Goal: Book appointment/travel/reservation

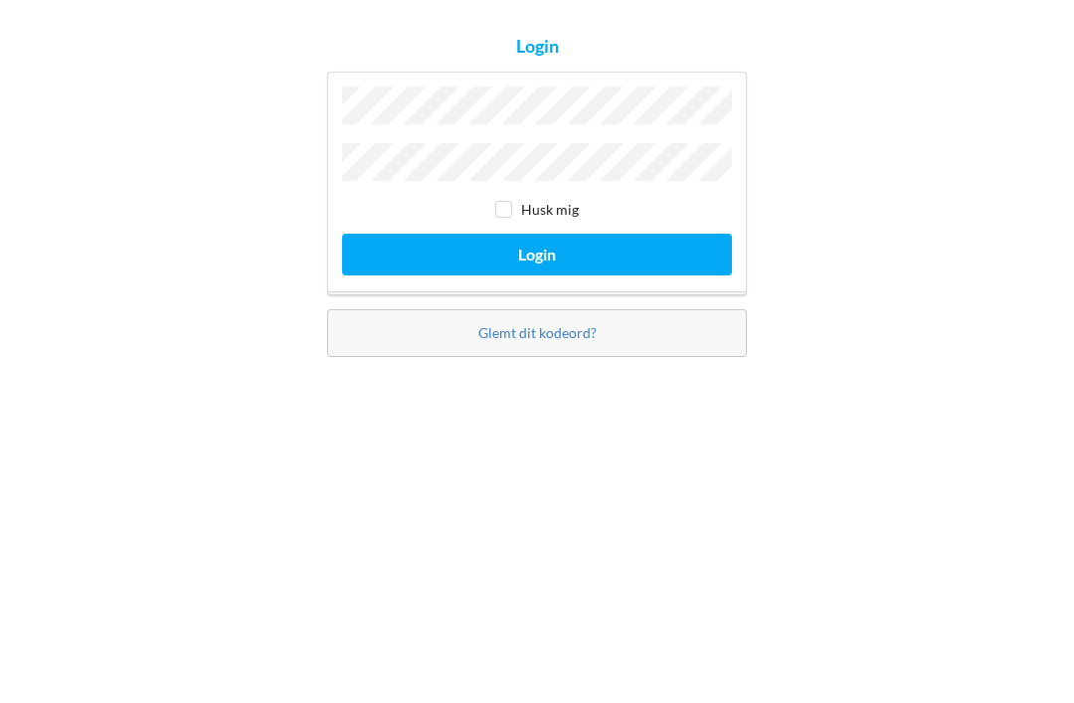
click at [709, 388] on button "Login" at bounding box center [537, 408] width 390 height 41
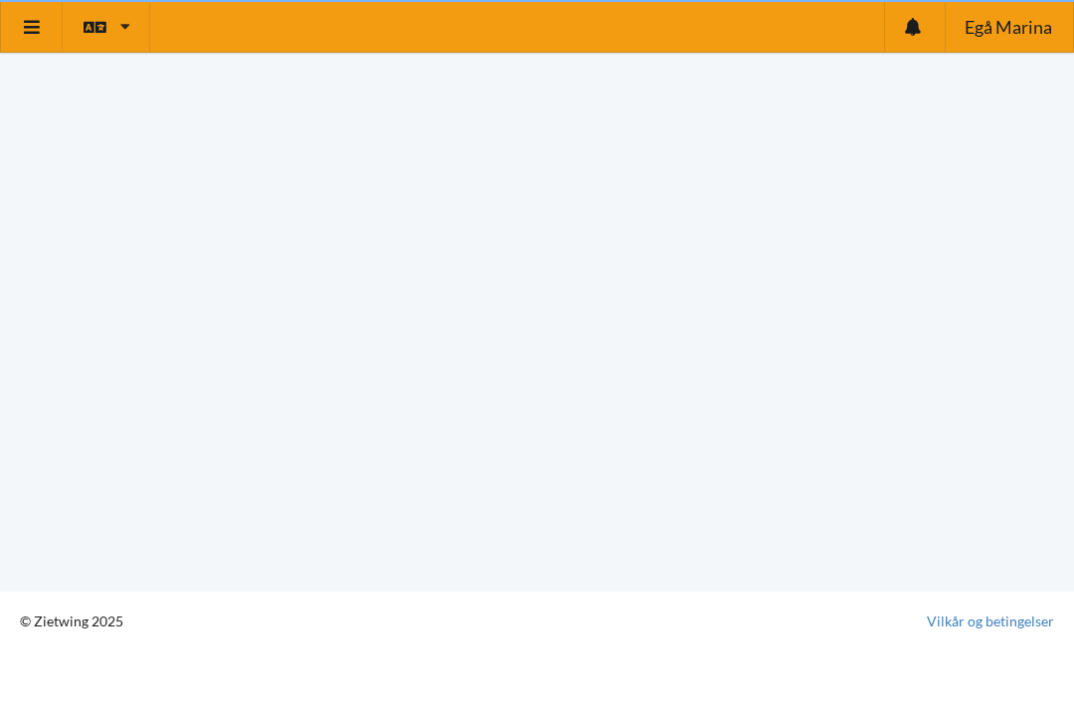
scroll to position [11, 0]
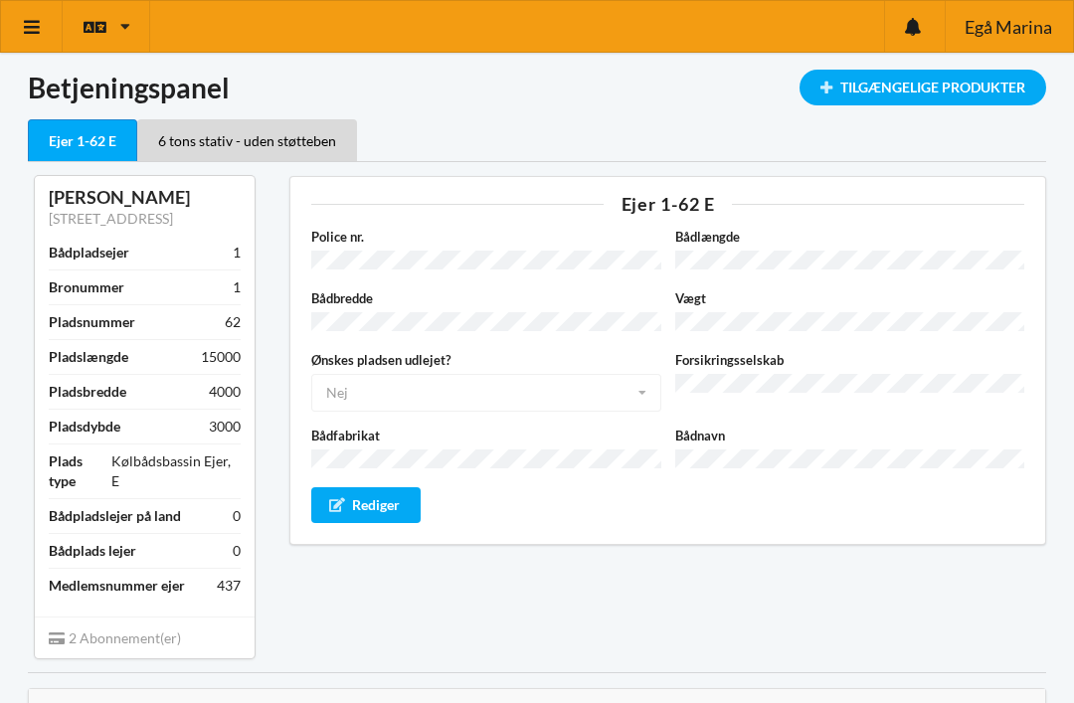
click at [968, 84] on div "Tilgængelige Produkter" at bounding box center [922, 88] width 247 height 36
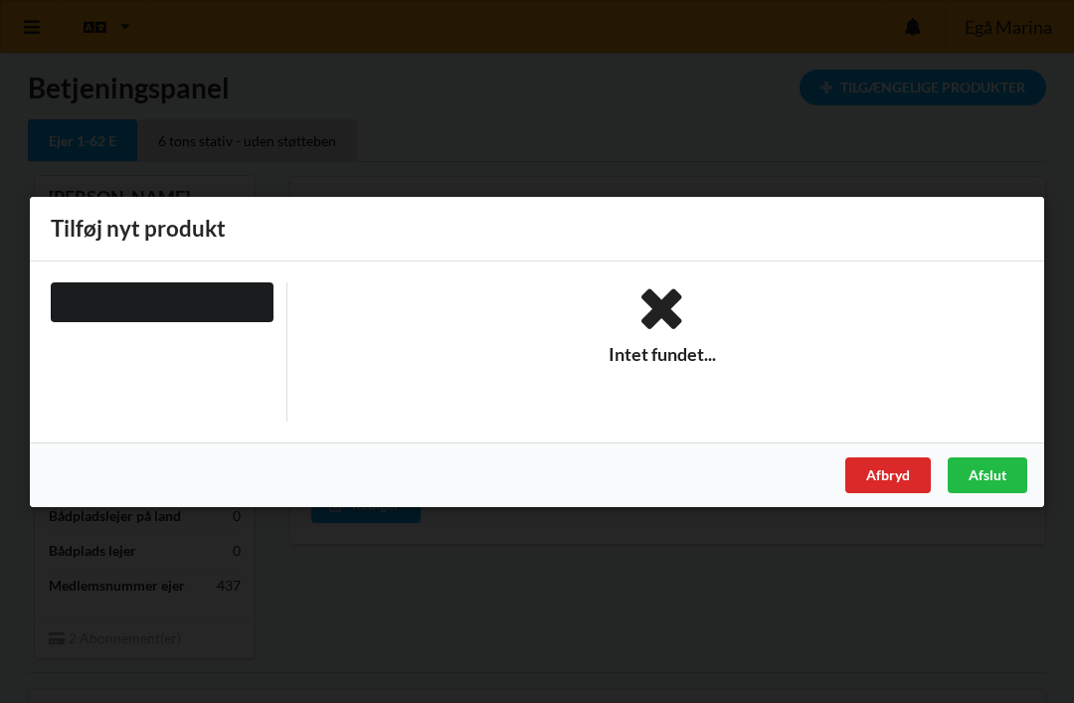
click at [956, 144] on div "Er du sikker på du vil logge ud? Nej Ja Vilkår og betingelser Brugerbetingelser…" at bounding box center [537, 351] width 1074 height 703
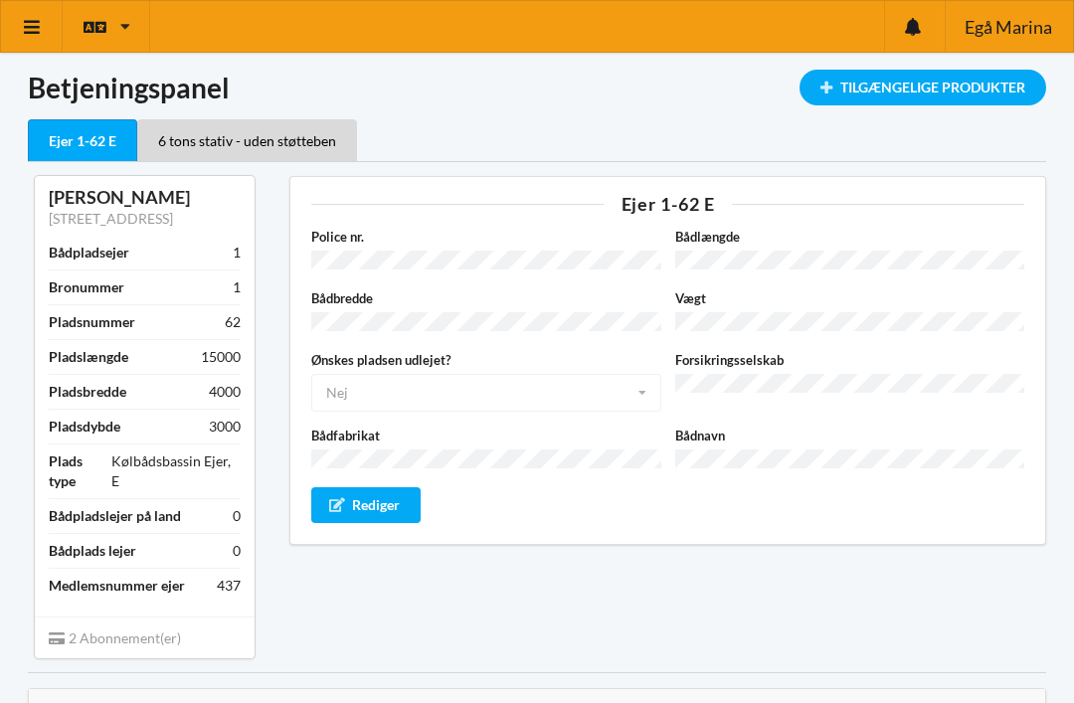
click at [17, 30] on link at bounding box center [32, 26] width 62 height 51
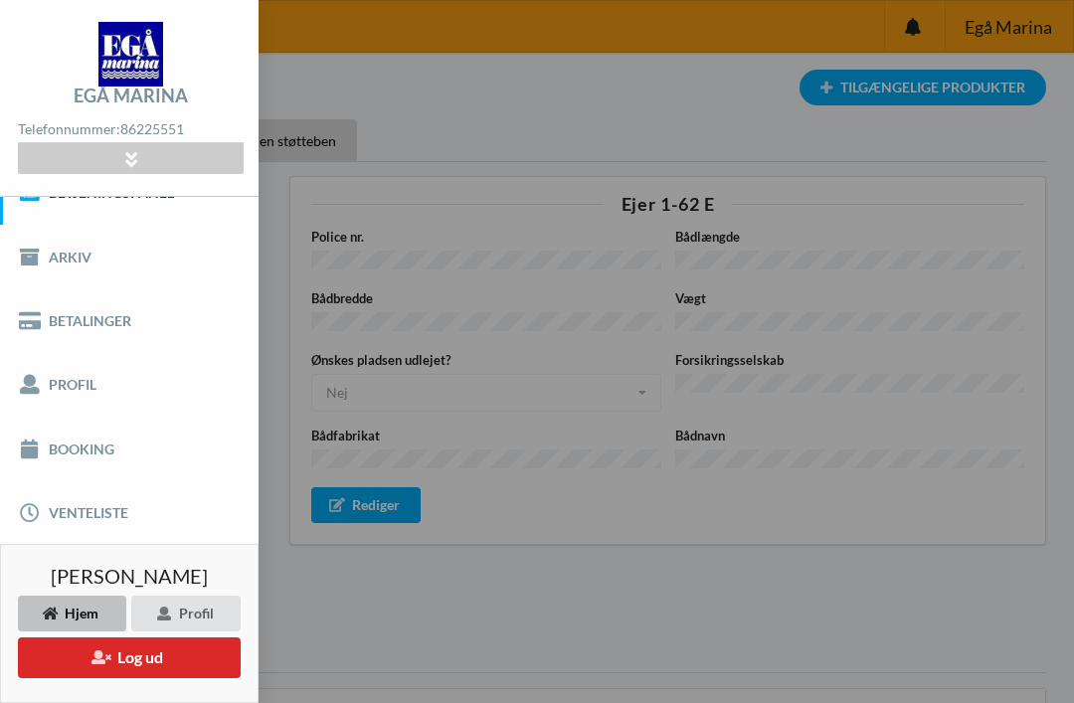
scroll to position [36, 0]
click at [64, 444] on link "Booking" at bounding box center [129, 449] width 259 height 64
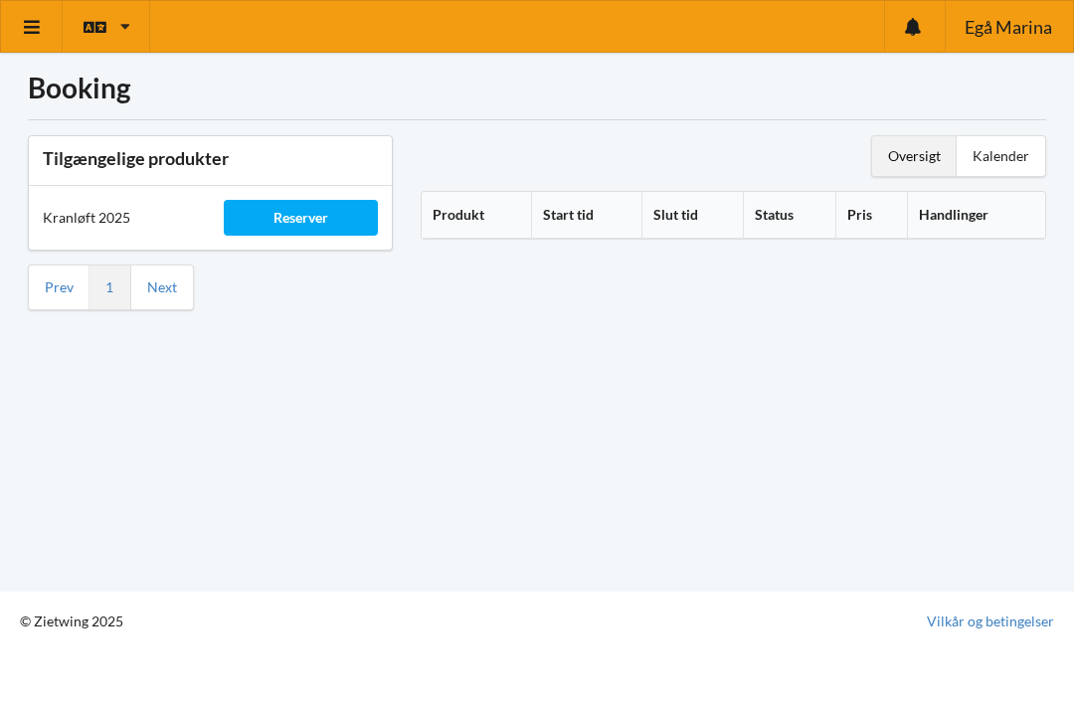
click at [332, 235] on div "Reserver" at bounding box center [300, 218] width 153 height 36
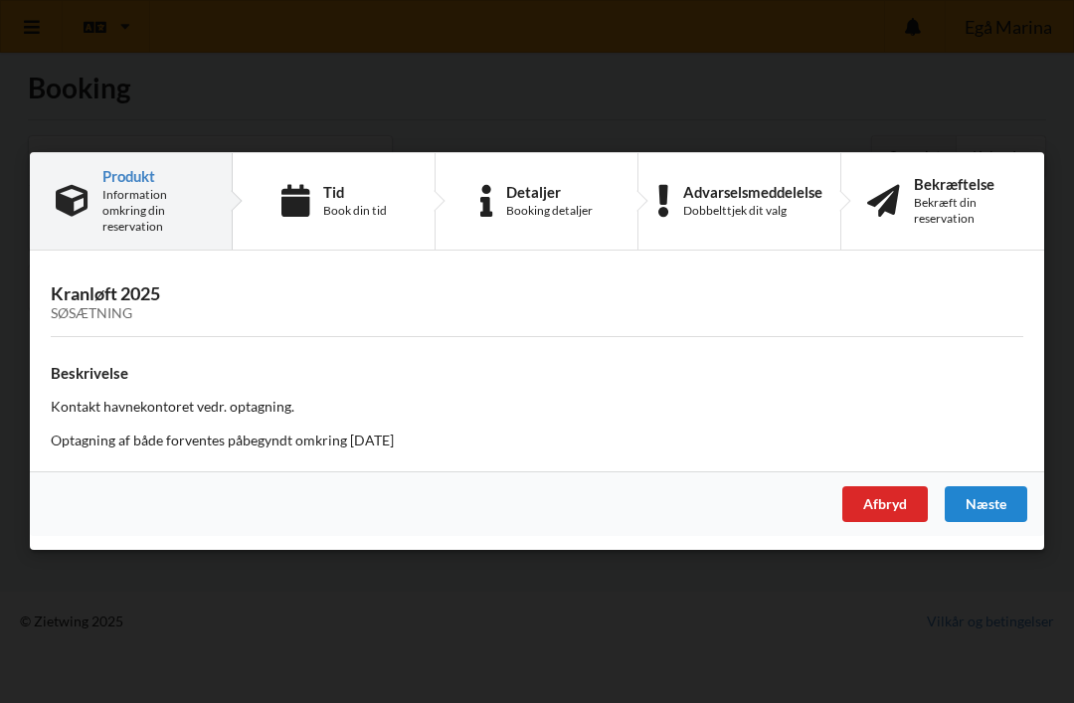
click at [367, 226] on div "Tid Book din tid" at bounding box center [334, 201] width 203 height 96
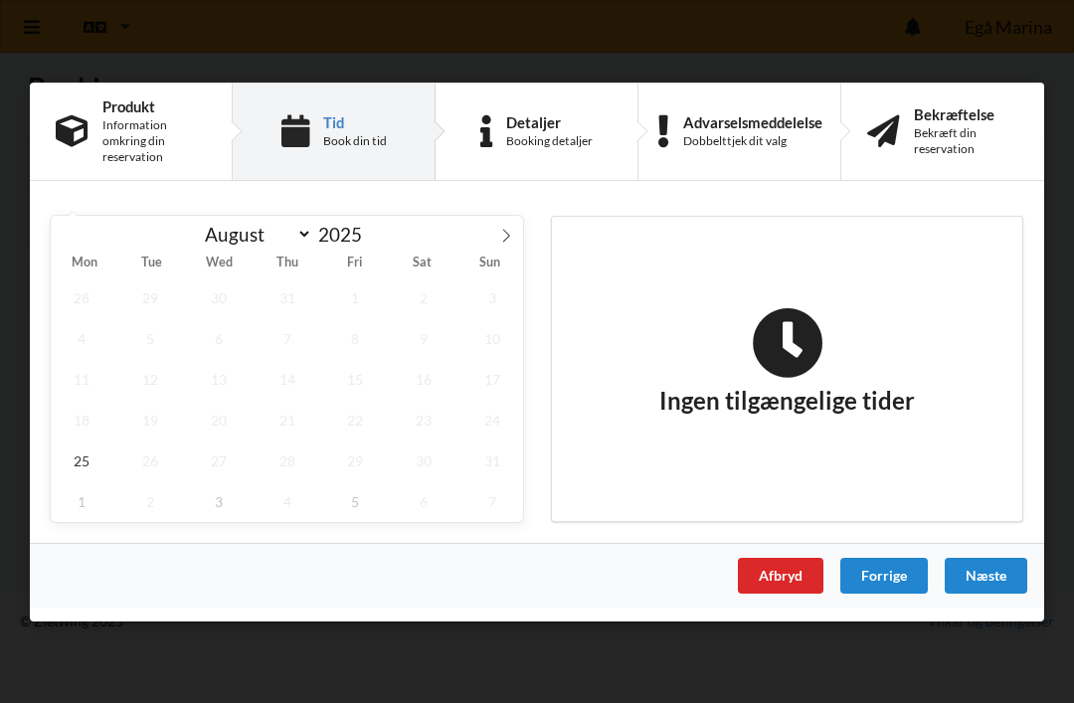
click at [516, 245] on span at bounding box center [506, 232] width 34 height 34
click at [373, 328] on span "12" at bounding box center [356, 337] width 62 height 41
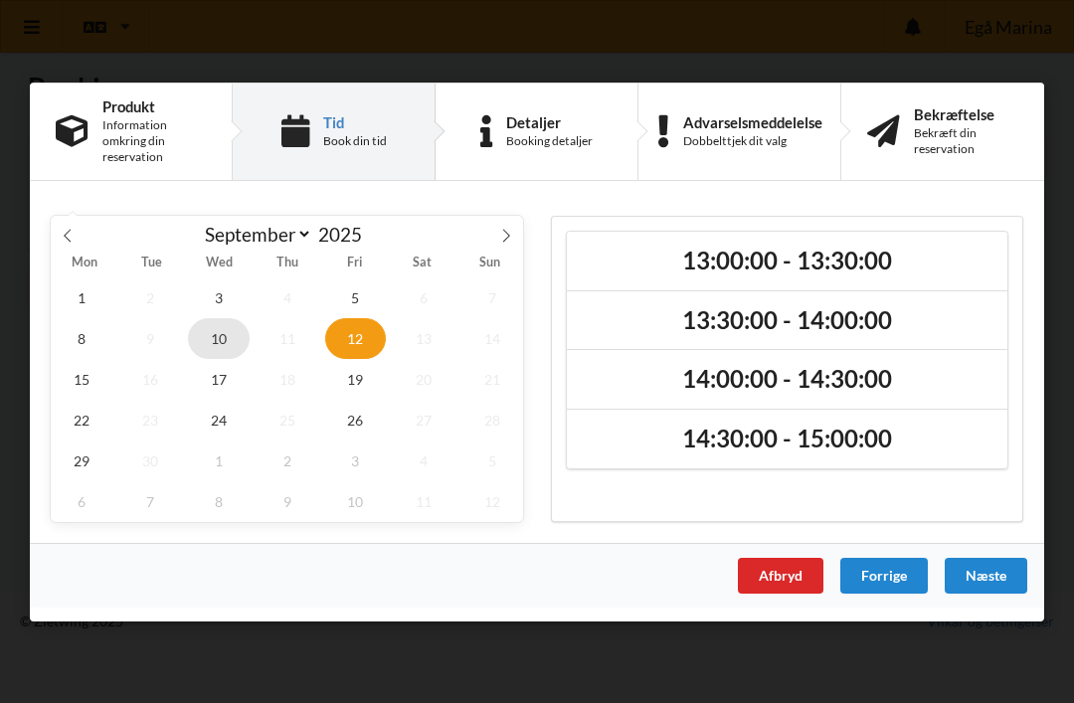
click at [236, 335] on span "10" at bounding box center [219, 337] width 62 height 41
click at [521, 280] on div "1 2 3 4 5 6 7 8 9 10 11 12 13 14 15 16 17 18 19 20 21 22 23 24 25 26 27 28 29 3…" at bounding box center [287, 398] width 472 height 245
click at [363, 423] on span "26" at bounding box center [356, 419] width 62 height 41
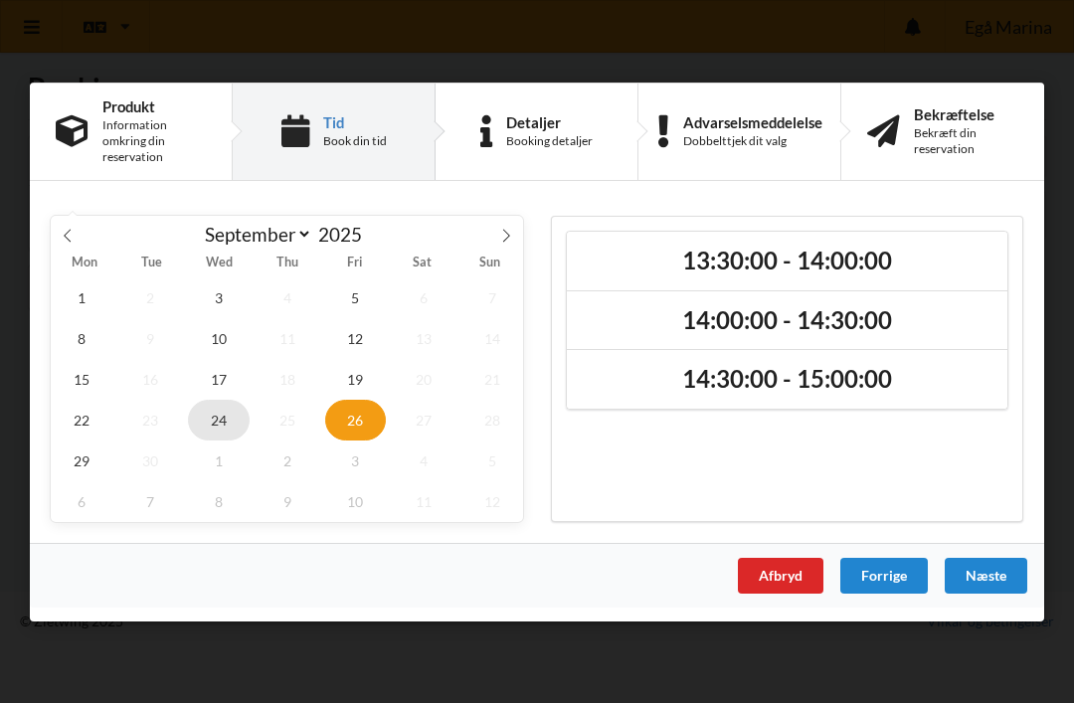
click at [230, 412] on span "24" at bounding box center [219, 419] width 62 height 41
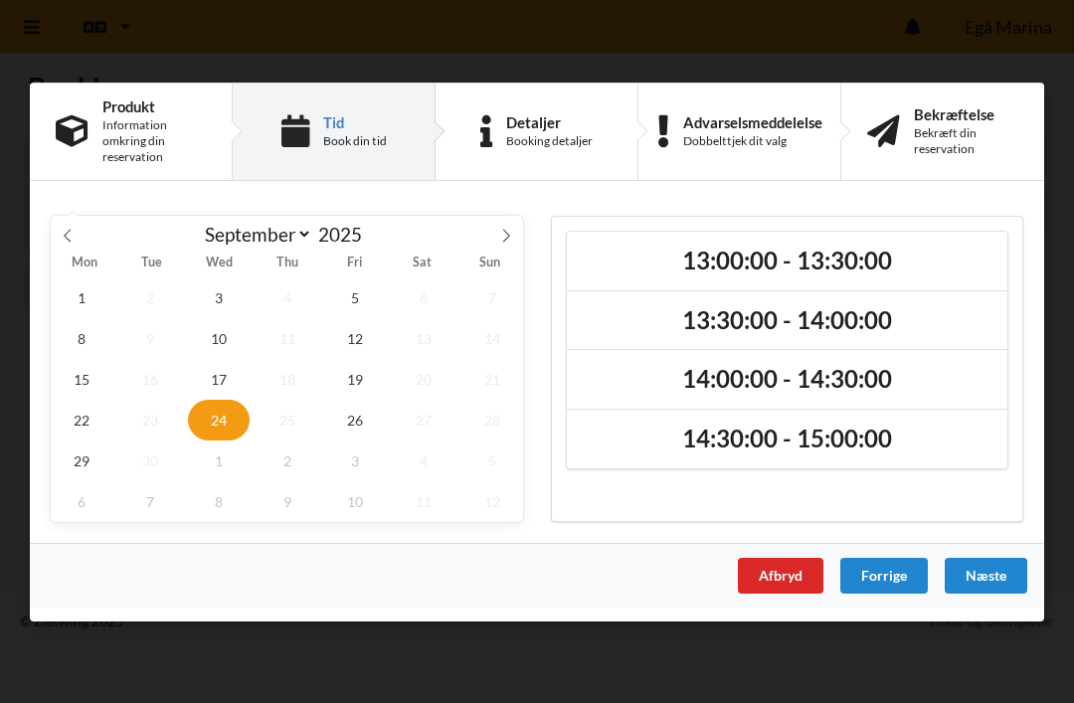
click at [71, 246] on span at bounding box center [68, 232] width 34 height 34
select select "7"
click at [172, 153] on div "Information omkring din reservation" at bounding box center [153, 141] width 103 height 48
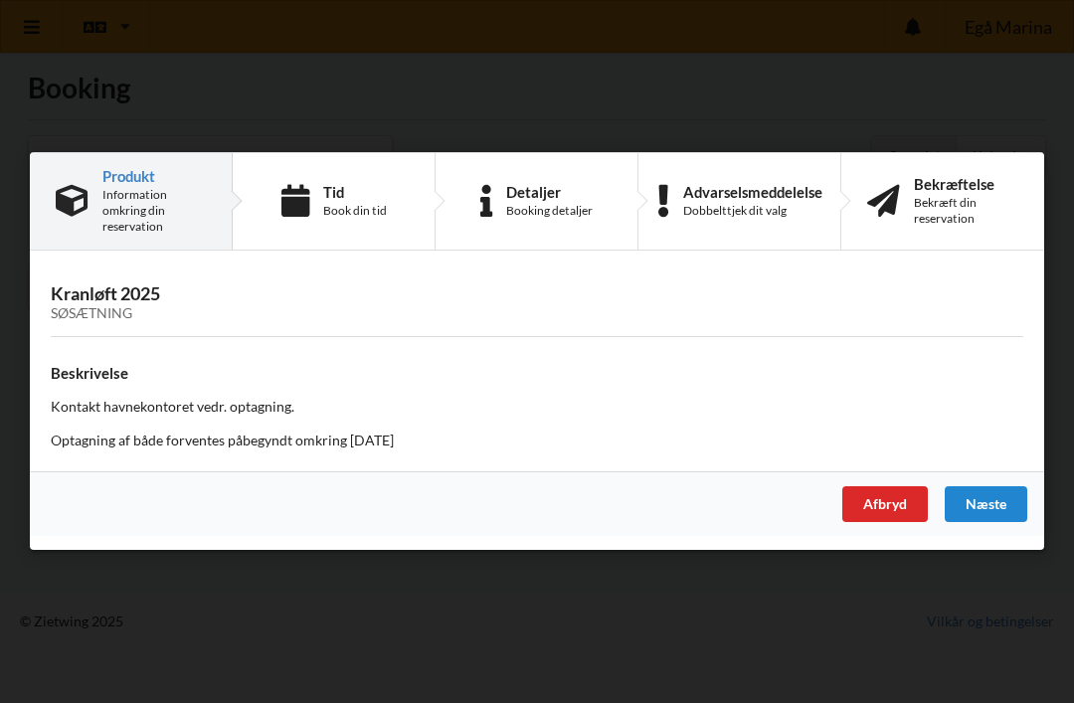
click at [573, 202] on div "Detaljer Booking detaljer" at bounding box center [549, 201] width 87 height 35
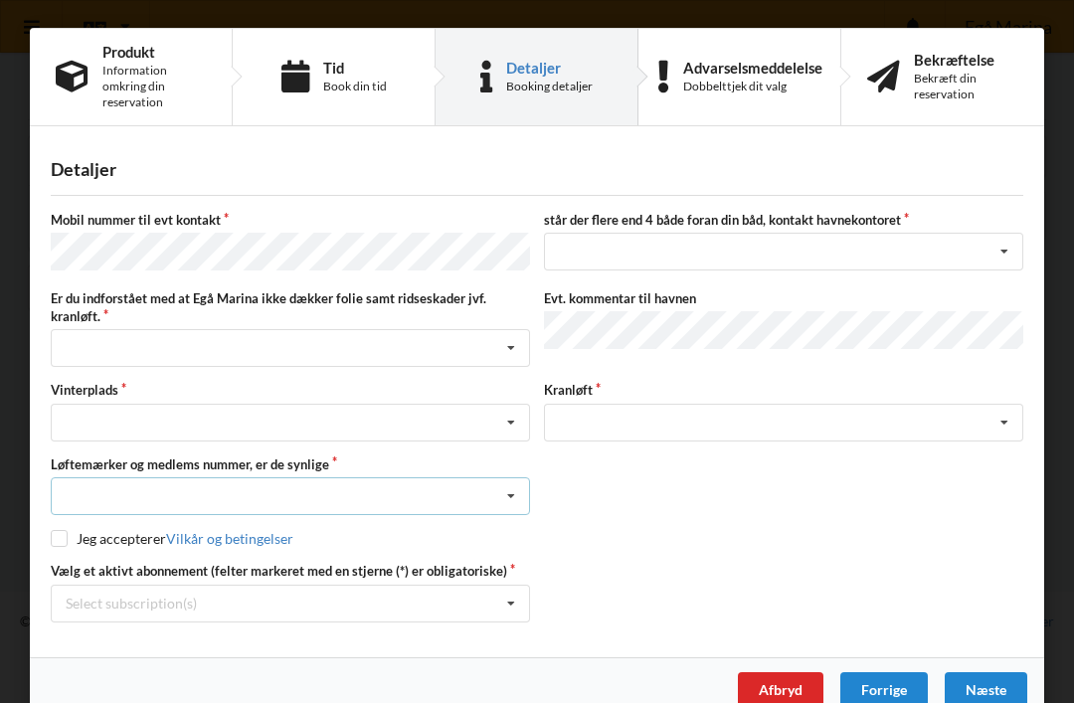
click at [510, 496] on icon at bounding box center [511, 496] width 30 height 37
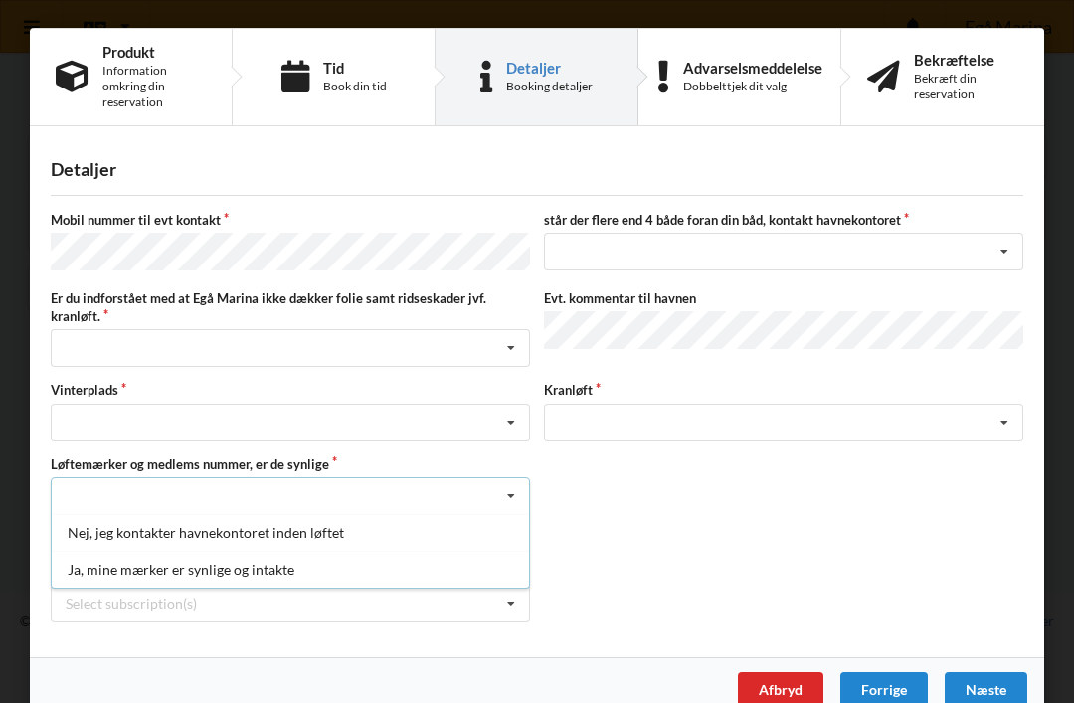
click at [658, 514] on div "Mobil nummer til evt kontakt står der flere end 4 både foran din båd, kontakt h…" at bounding box center [537, 416] width 972 height 411
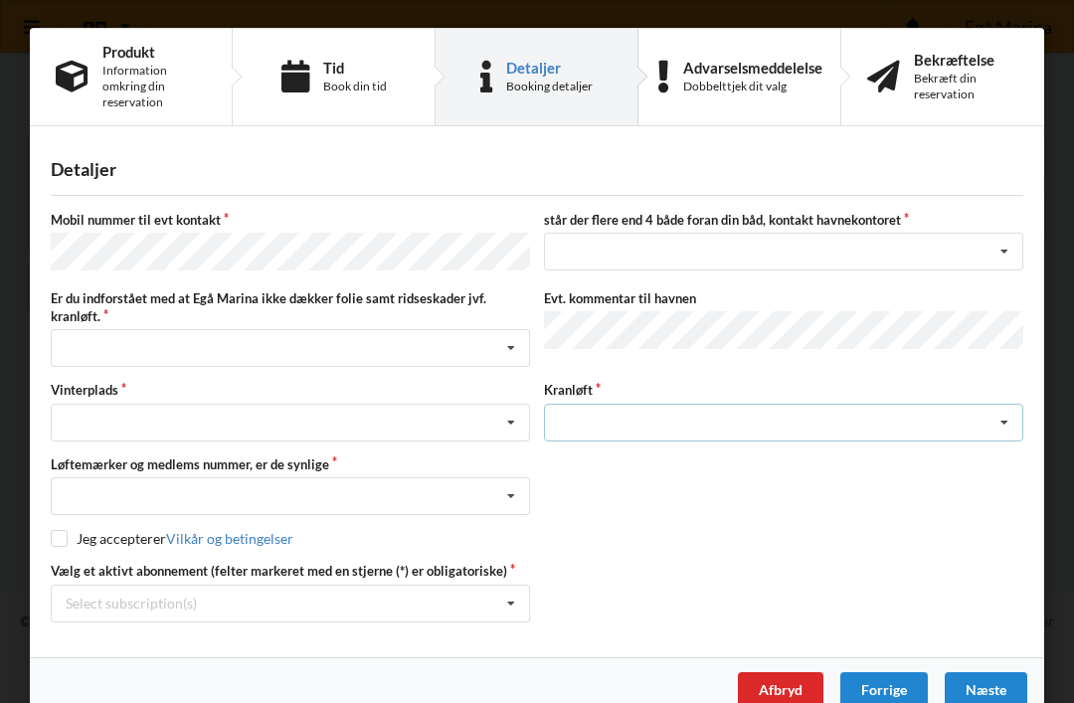
click at [996, 426] on icon at bounding box center [1004, 423] width 30 height 37
click at [828, 534] on div "Jeg accepterer Vilkår og betingelser" at bounding box center [537, 539] width 972 height 20
